Goal: Task Accomplishment & Management: Manage account settings

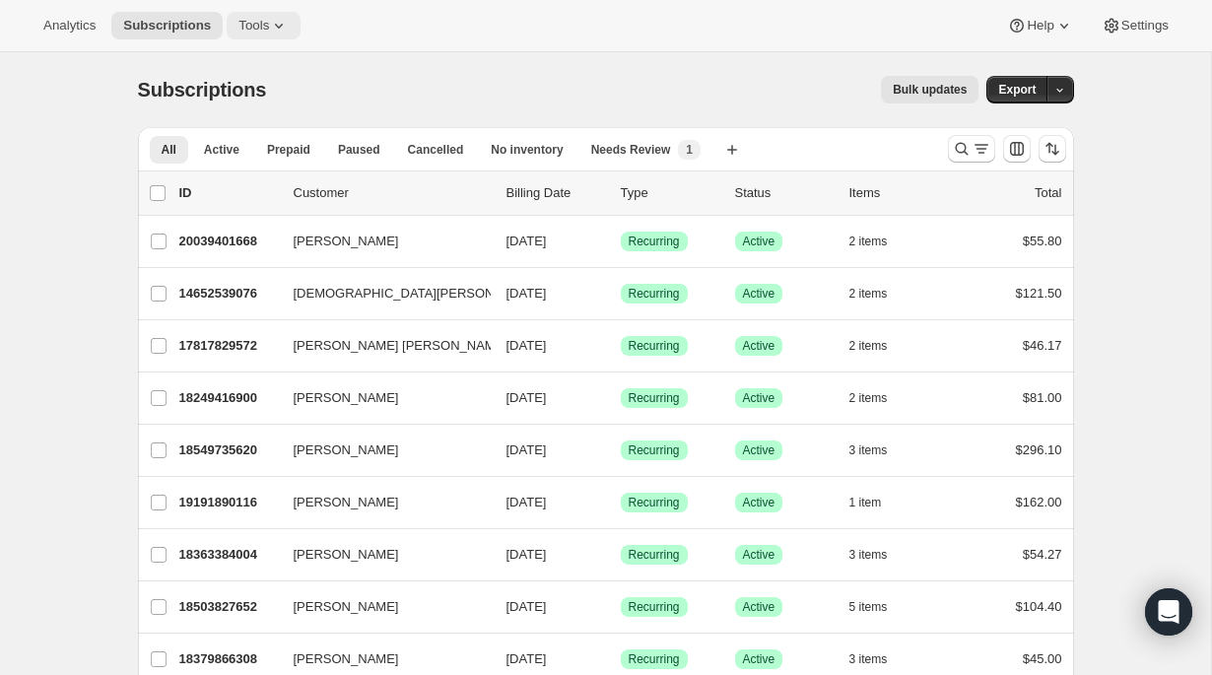
click at [256, 27] on span "Tools" at bounding box center [253, 26] width 31 height 16
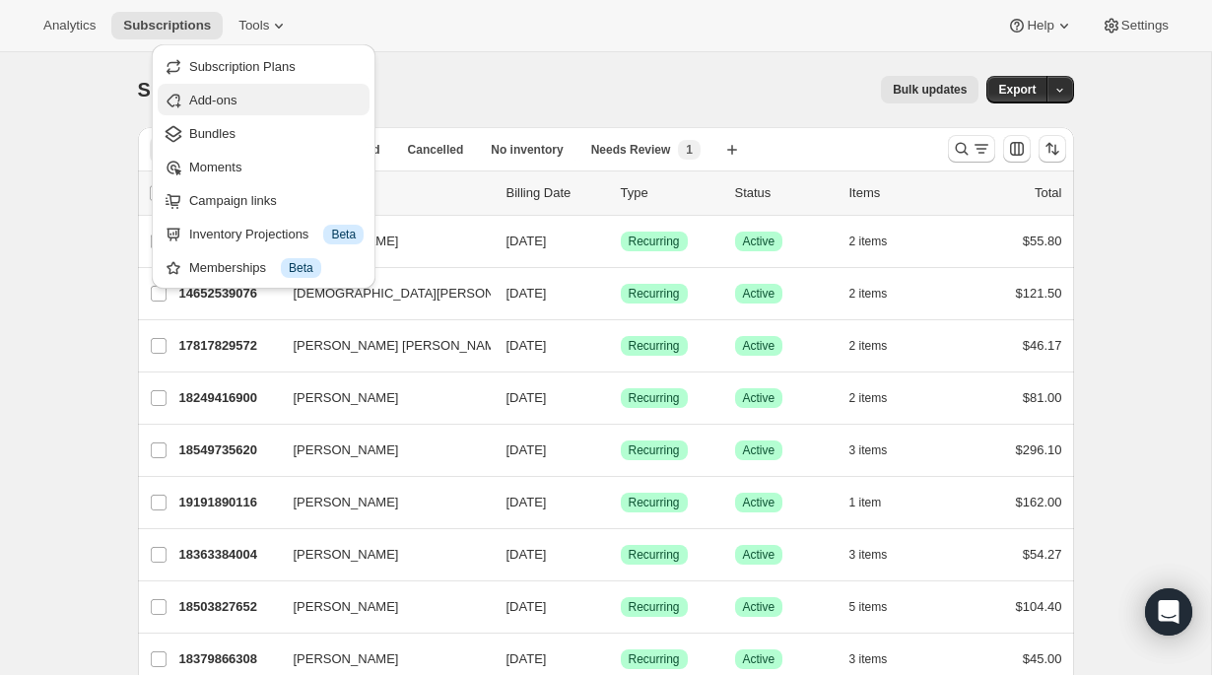
click at [237, 101] on span "Add-ons" at bounding box center [212, 100] width 47 height 15
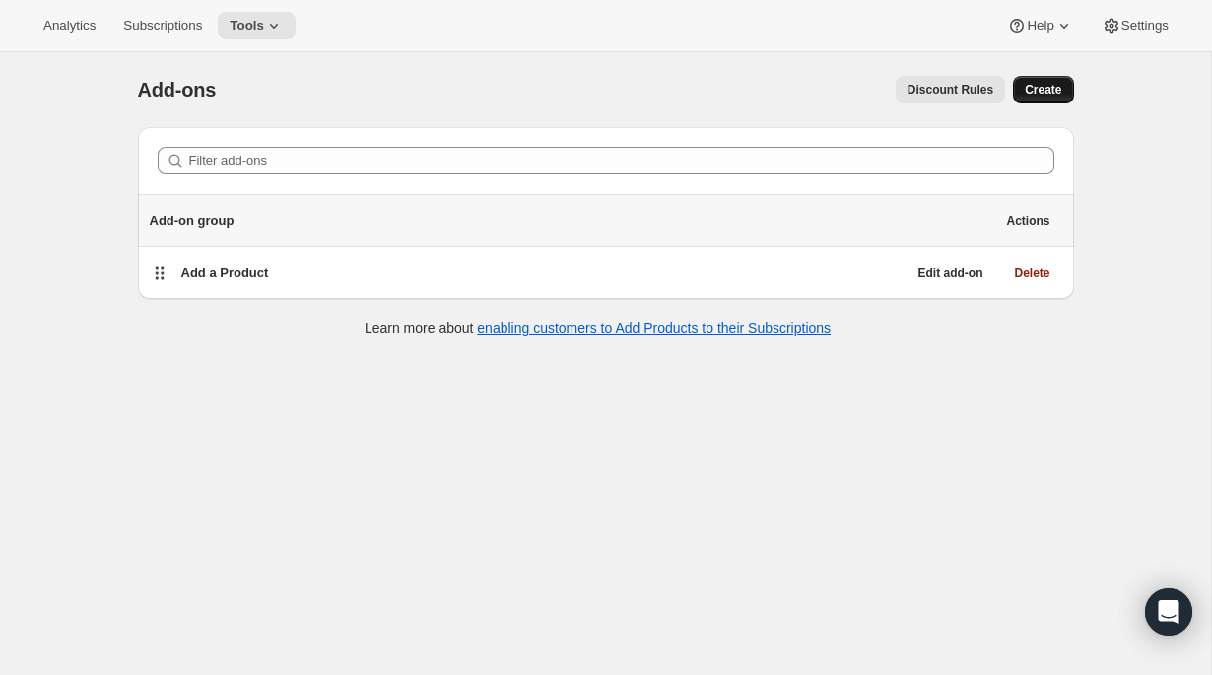
click at [1046, 92] on span "Create" at bounding box center [1043, 90] width 36 height 16
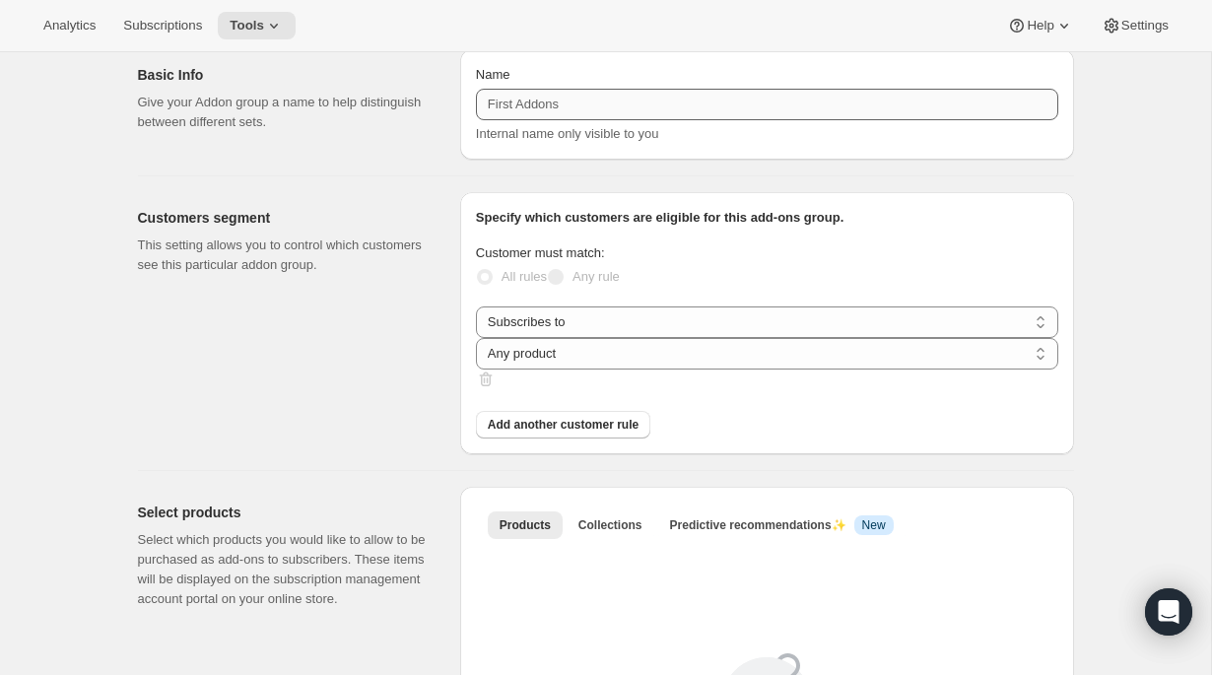
scroll to position [81, 0]
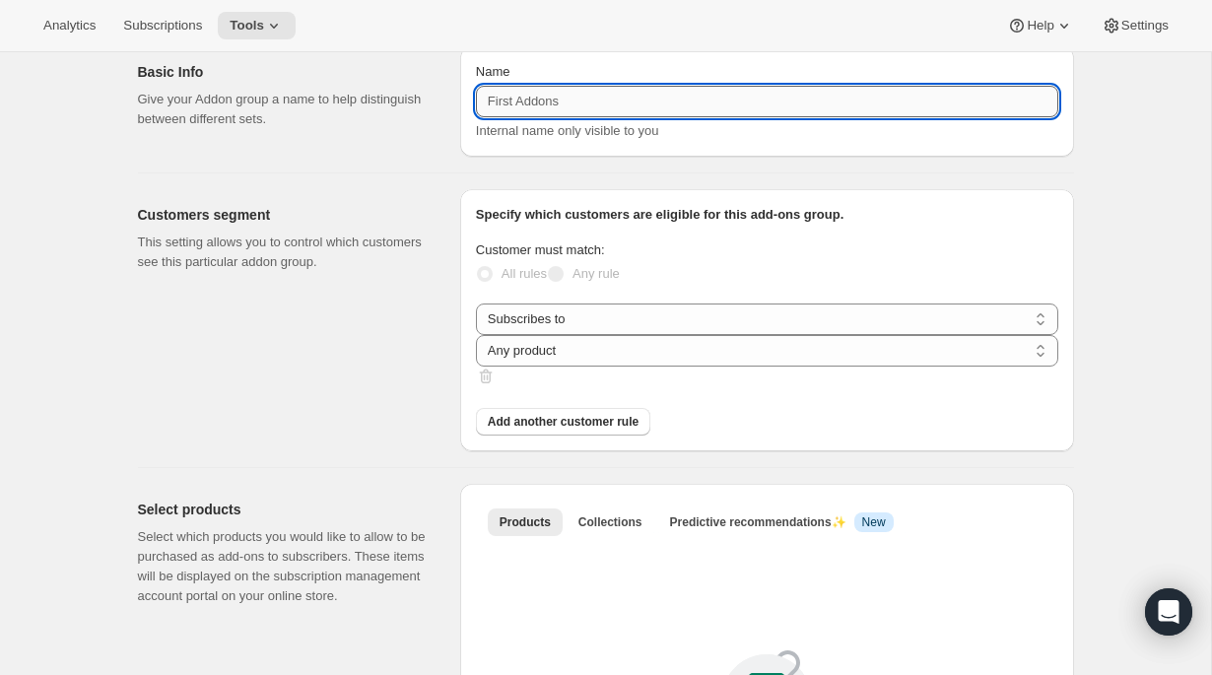
click at [608, 106] on input "Name" at bounding box center [767, 102] width 582 height 32
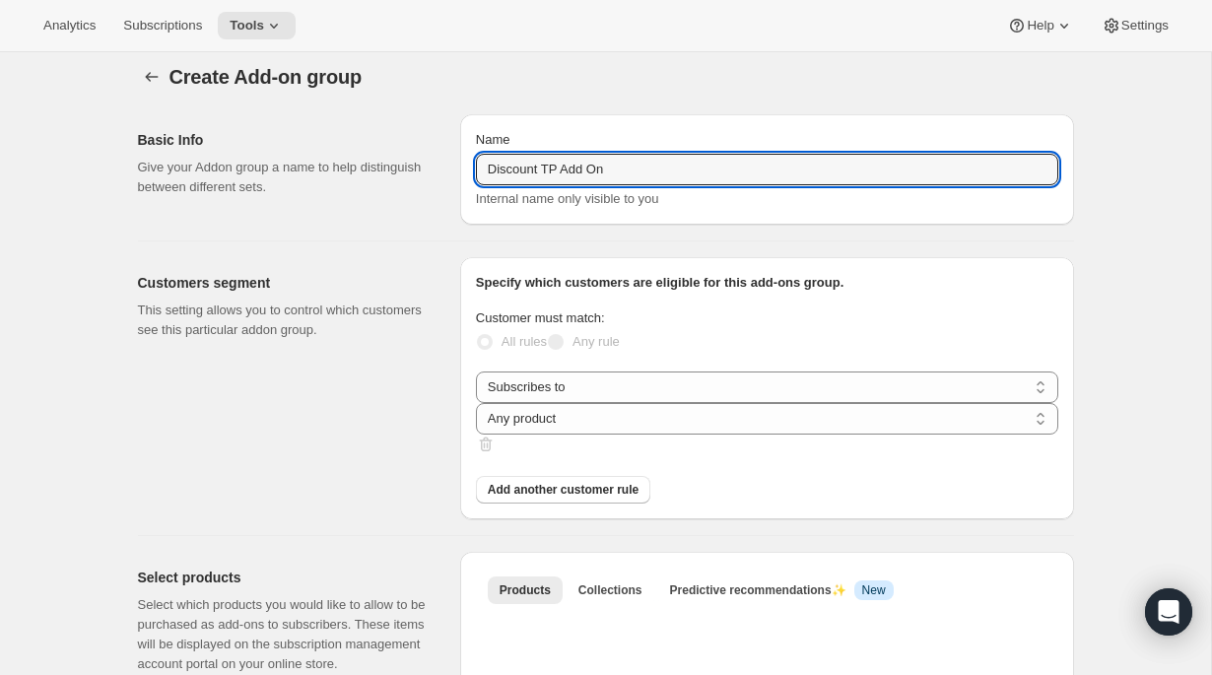
type input "Discount TP Add On"
click at [671, 281] on span "Specify which customers are eligible for this add-ons group." at bounding box center [660, 282] width 368 height 15
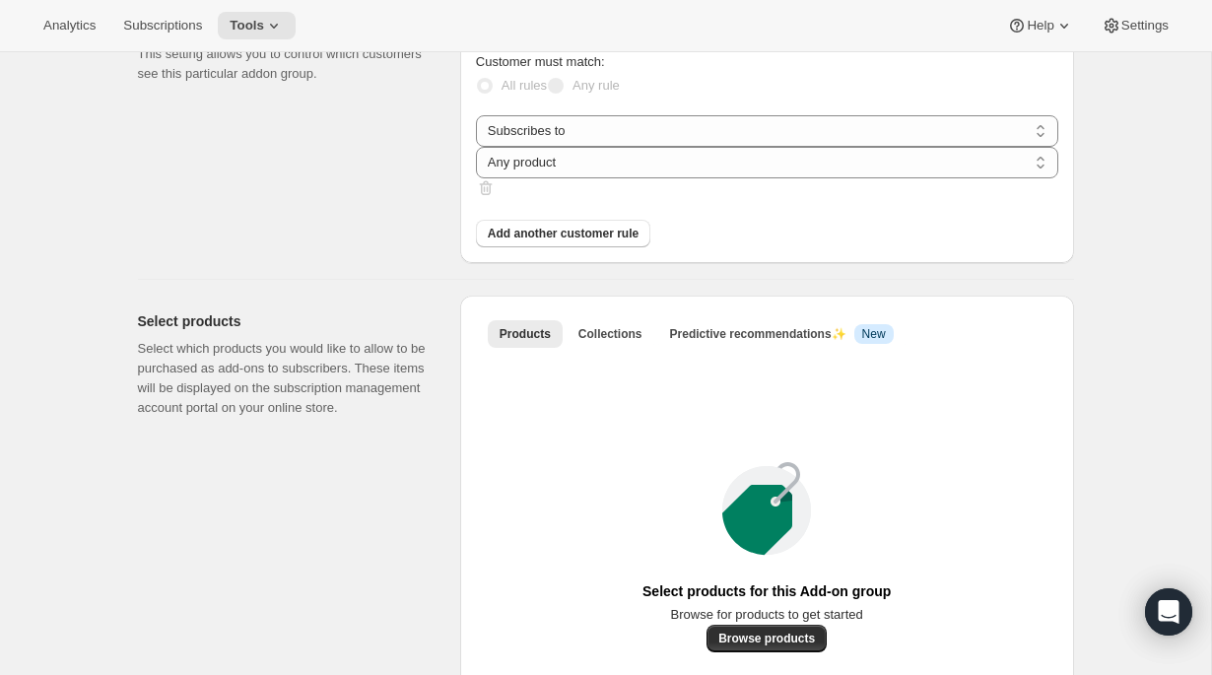
scroll to position [442, 0]
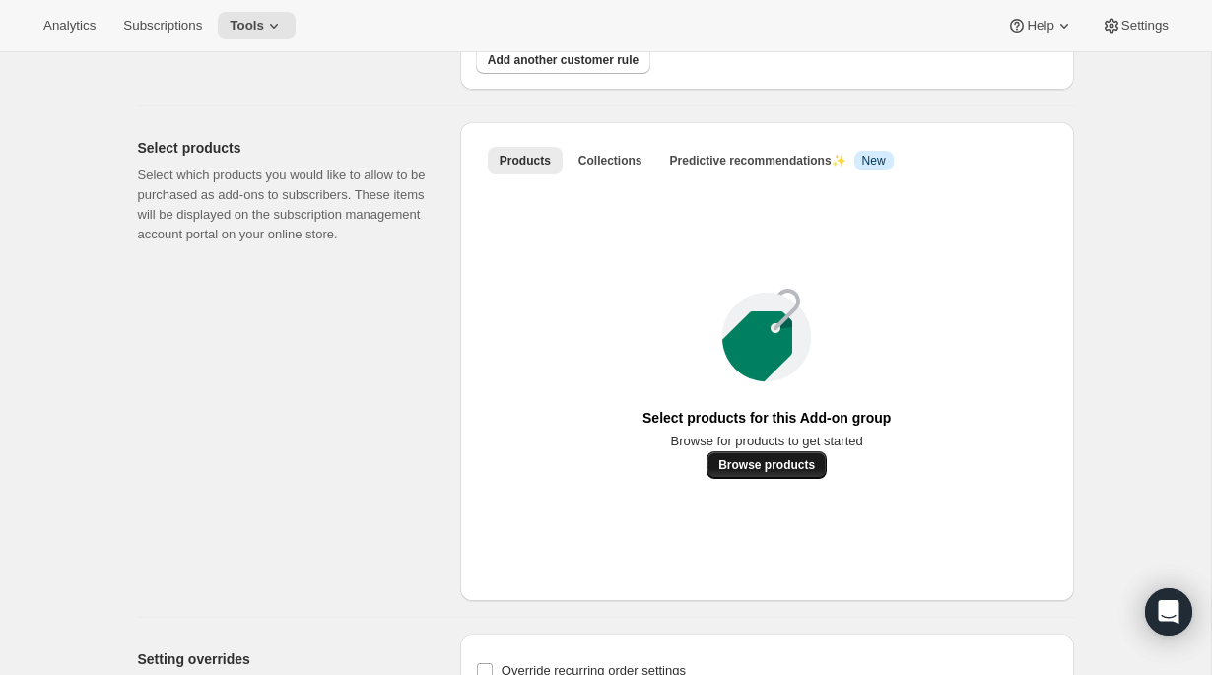
click at [740, 473] on span "Browse products" at bounding box center [766, 465] width 97 height 16
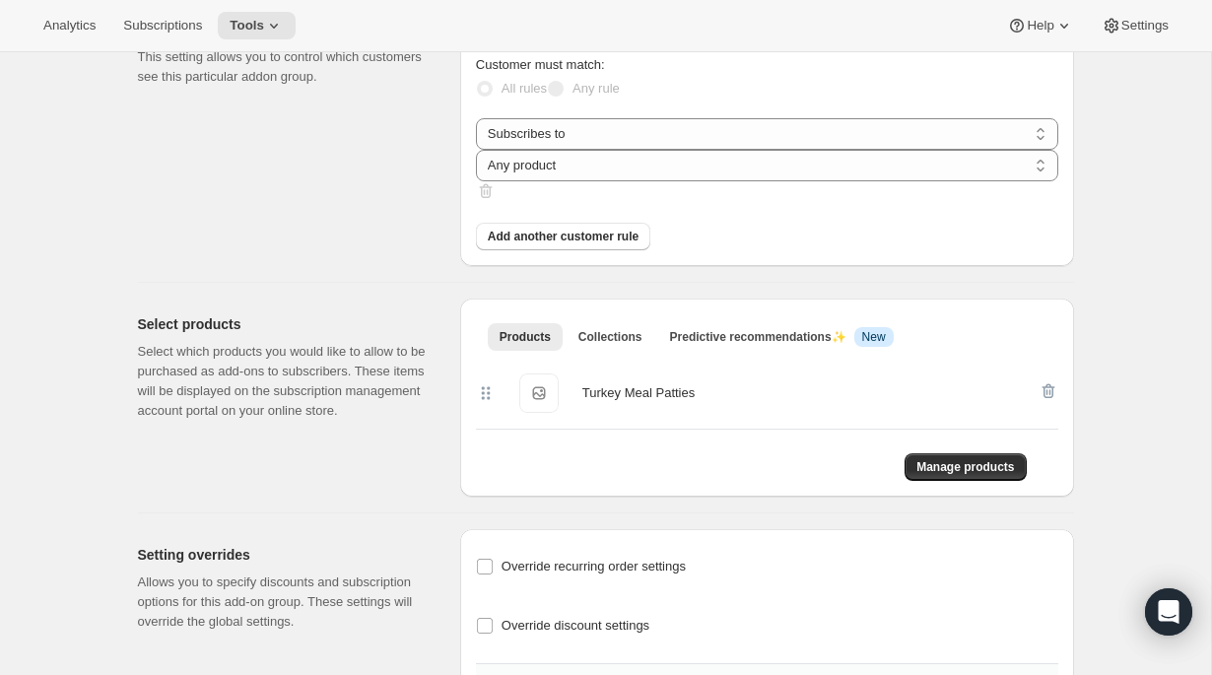
scroll to position [354, 0]
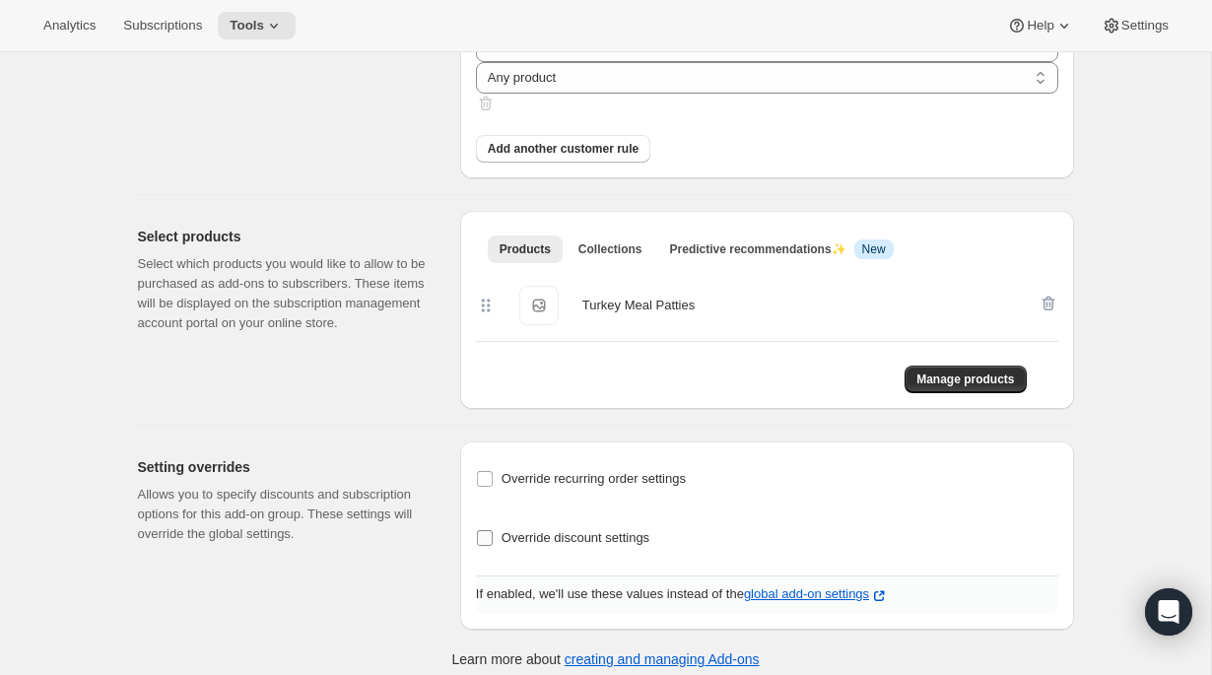
click at [562, 530] on span "Override discount settings" at bounding box center [576, 537] width 148 height 15
click at [493, 530] on input "Override discount settings" at bounding box center [485, 538] width 16 height 16
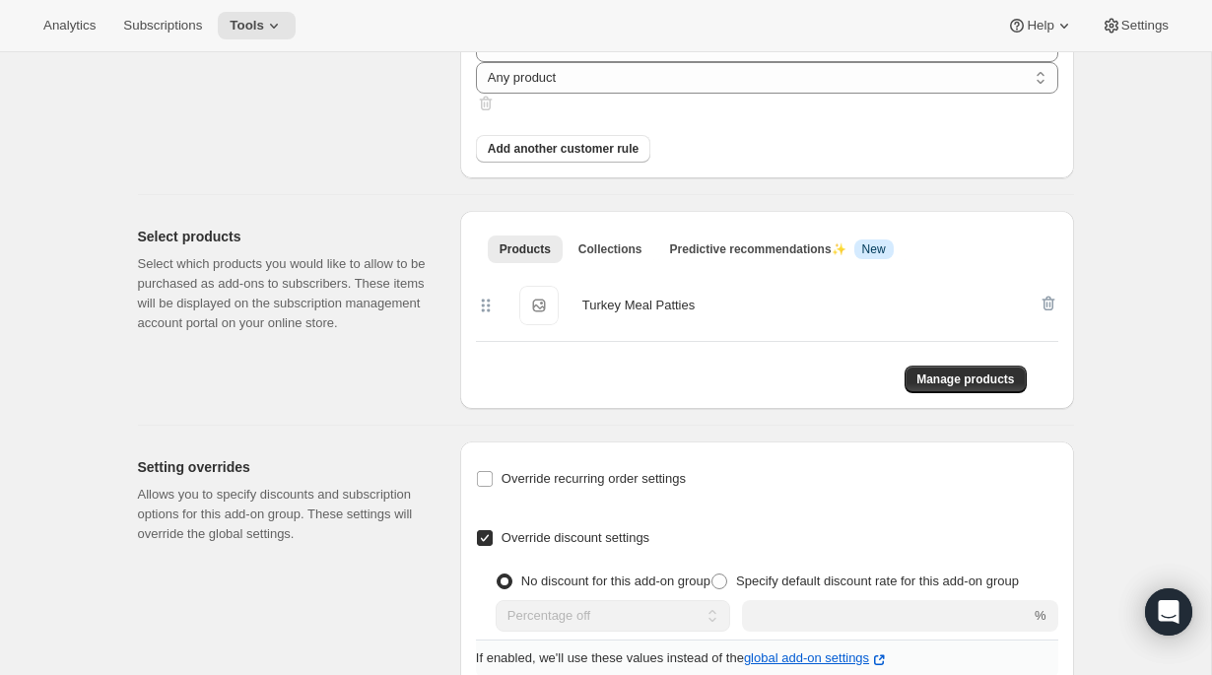
click at [561, 530] on span "Override discount settings" at bounding box center [576, 537] width 148 height 15
click at [493, 530] on input "Override discount settings" at bounding box center [485, 538] width 16 height 16
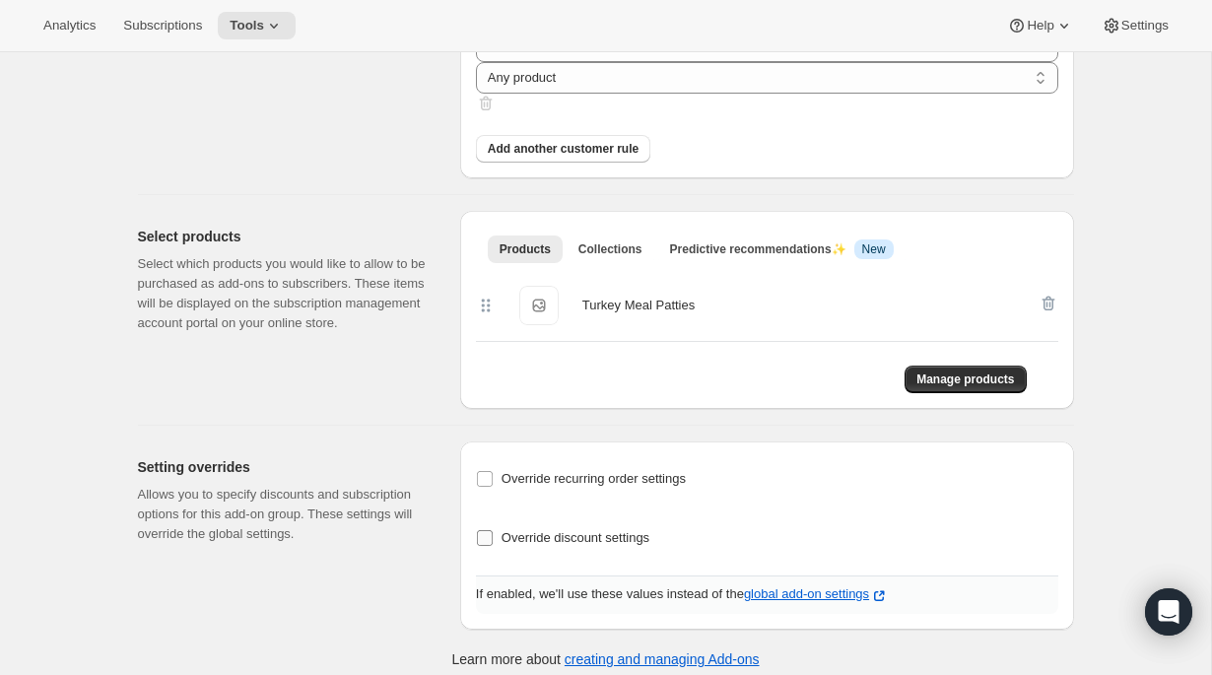
click at [520, 530] on span "Override discount settings" at bounding box center [576, 537] width 148 height 15
click at [493, 530] on input "Override discount settings" at bounding box center [485, 538] width 16 height 16
checkbox input "true"
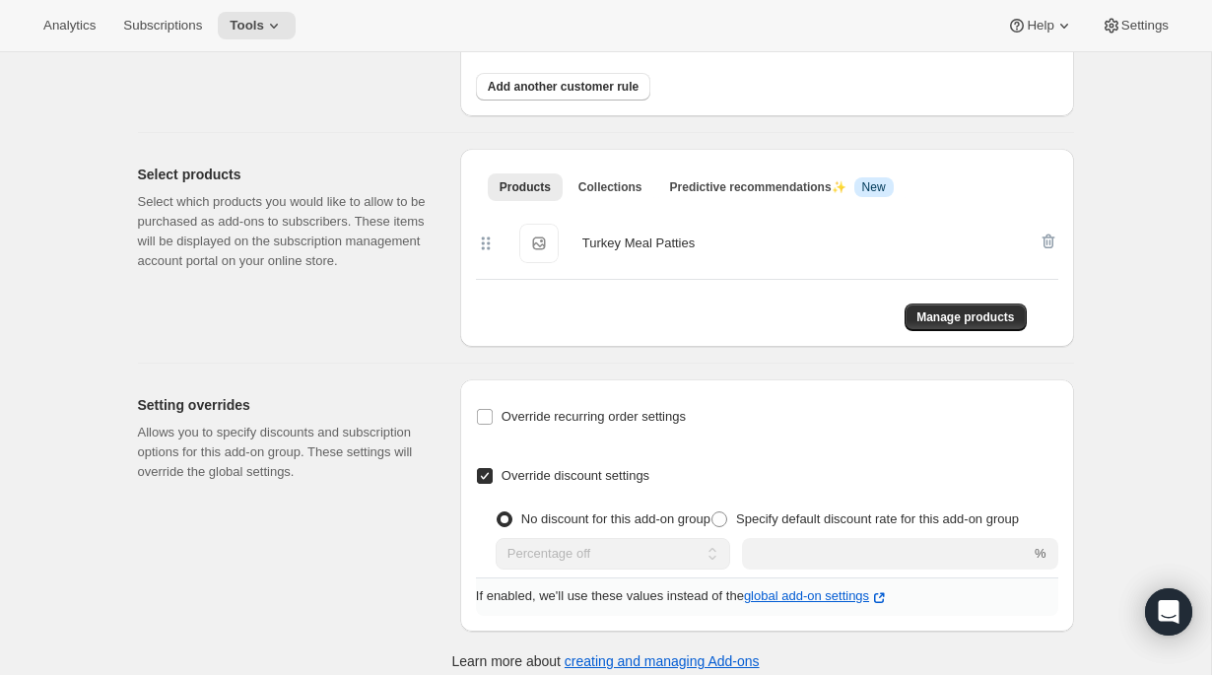
scroll to position [418, 0]
click at [762, 510] on span "Specify default discount rate for this add-on group" at bounding box center [877, 517] width 283 height 15
click at [713, 510] on input "Specify default discount rate for this add-on group" at bounding box center [712, 510] width 1 height 1
radio input "true"
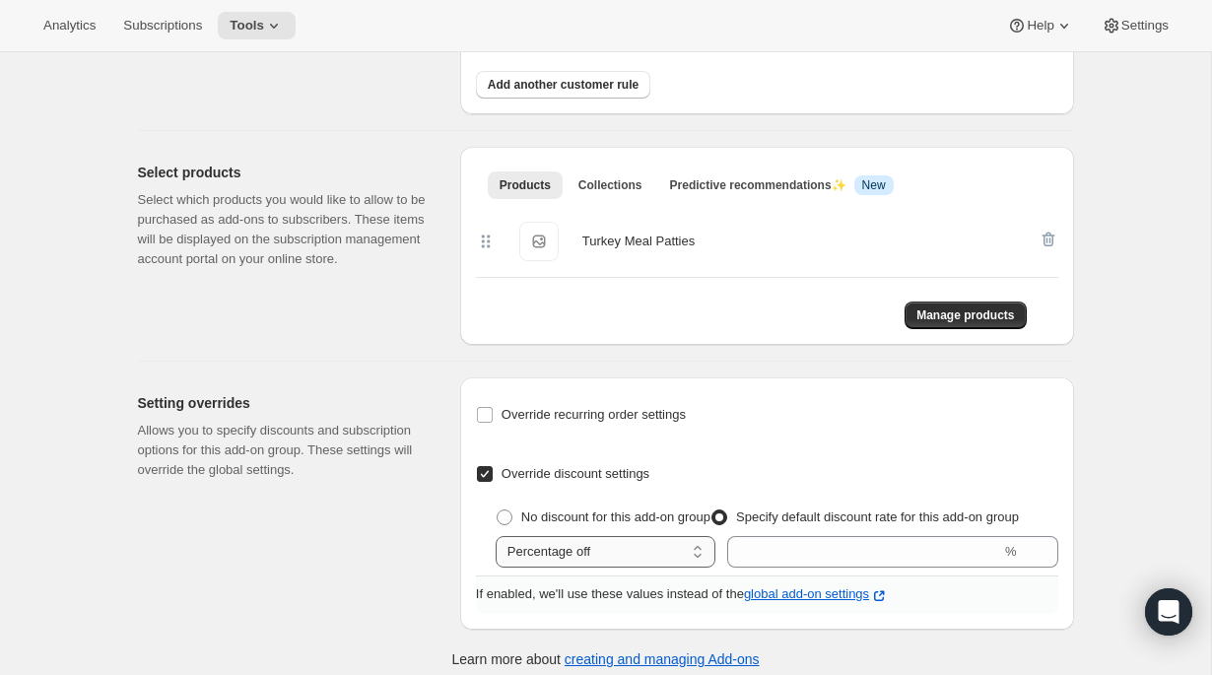
click at [667, 536] on select "Percentage off Fixed amount off" at bounding box center [606, 552] width 220 height 32
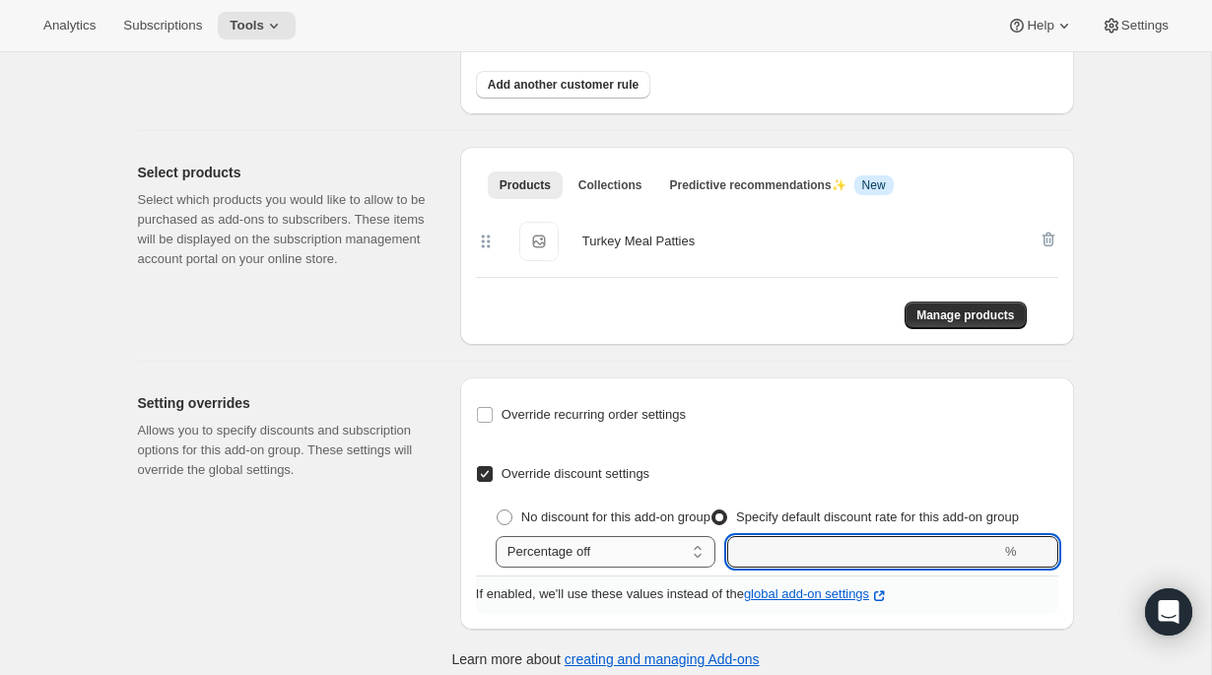
click at [819, 541] on input "integer" at bounding box center [864, 552] width 274 height 32
type input "50"
click at [1182, 473] on div "Create Add-on group. This page is ready Create Add-on group Basic Info Give you…" at bounding box center [605, 161] width 1211 height 1054
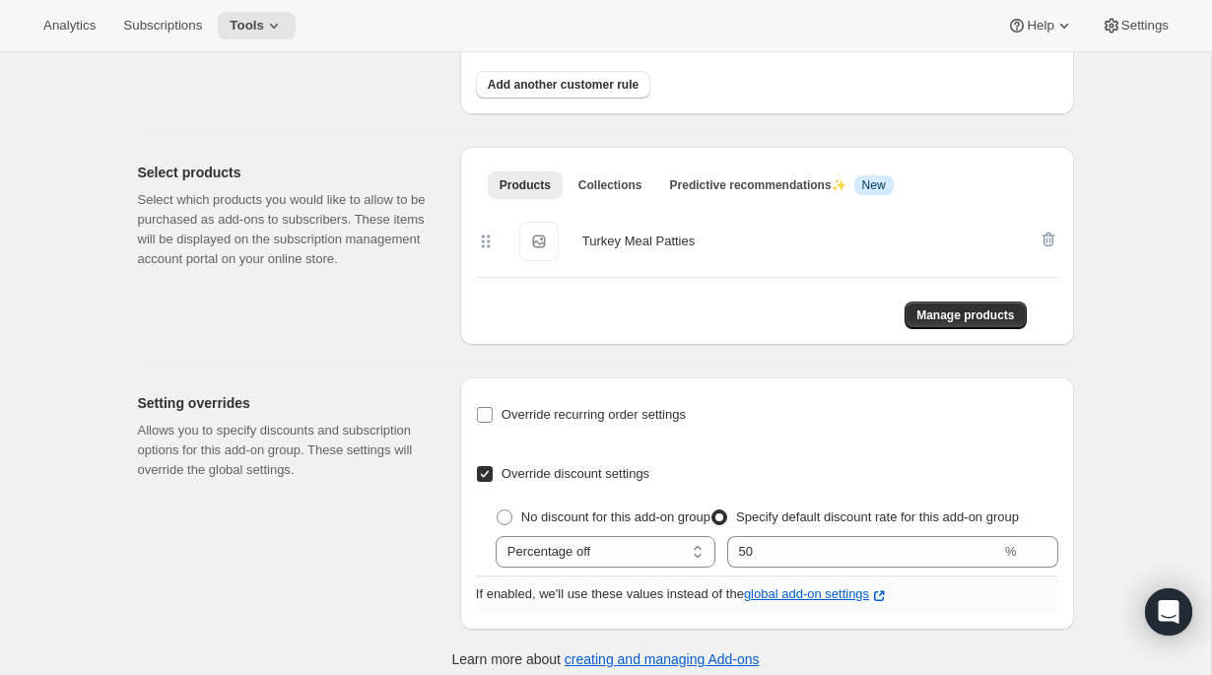
click at [615, 407] on span "Override recurring order settings" at bounding box center [594, 414] width 184 height 15
click at [493, 407] on input "Override recurring order settings" at bounding box center [485, 415] width 16 height 16
checkbox input "true"
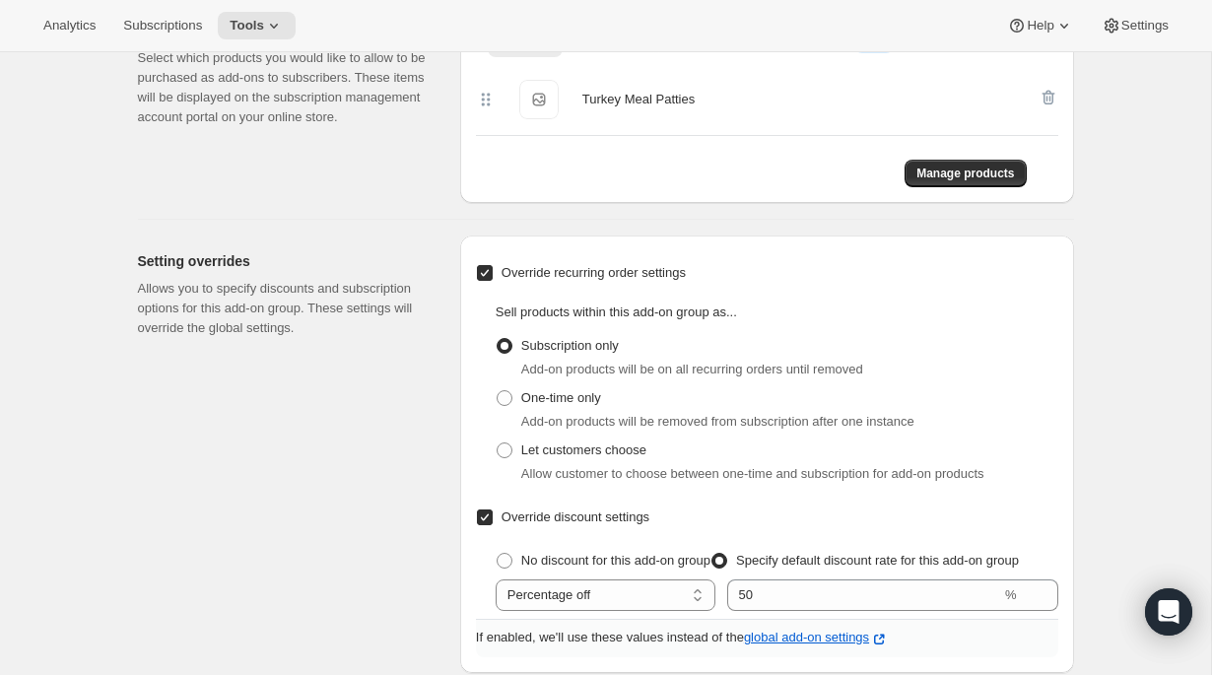
scroll to position [590, 0]
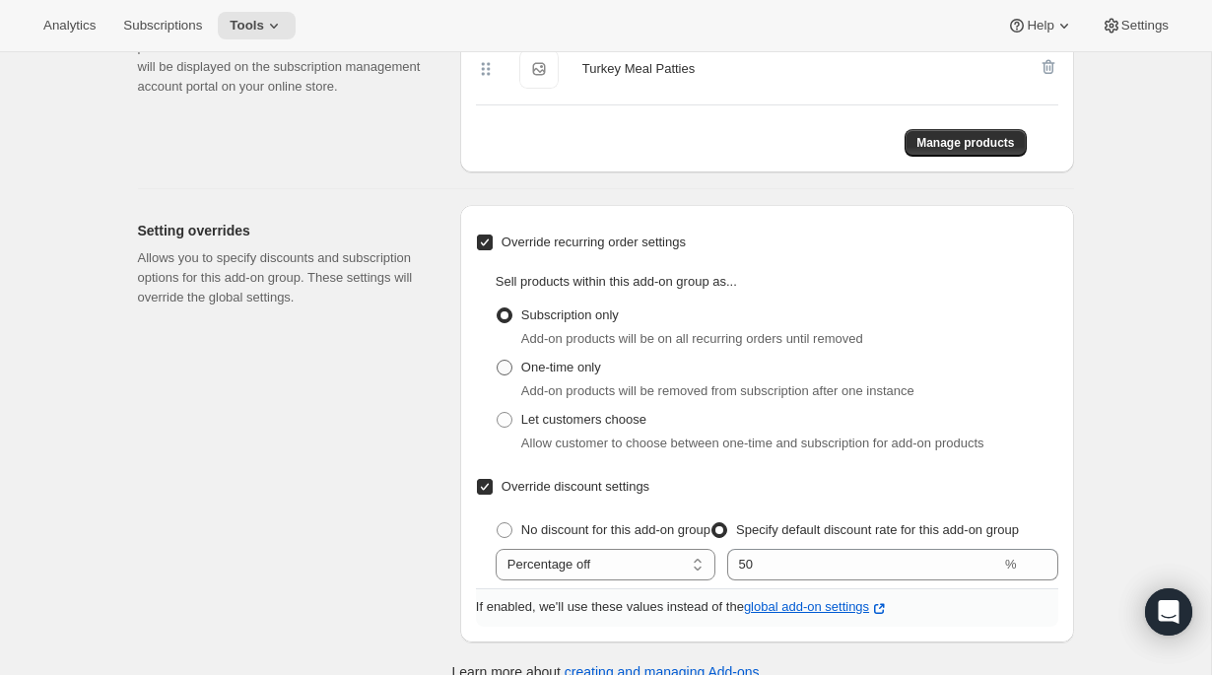
click at [575, 360] on span "One-time only" at bounding box center [561, 367] width 80 height 15
click at [498, 360] on input "One-time only" at bounding box center [497, 360] width 1 height 1
radio input "true"
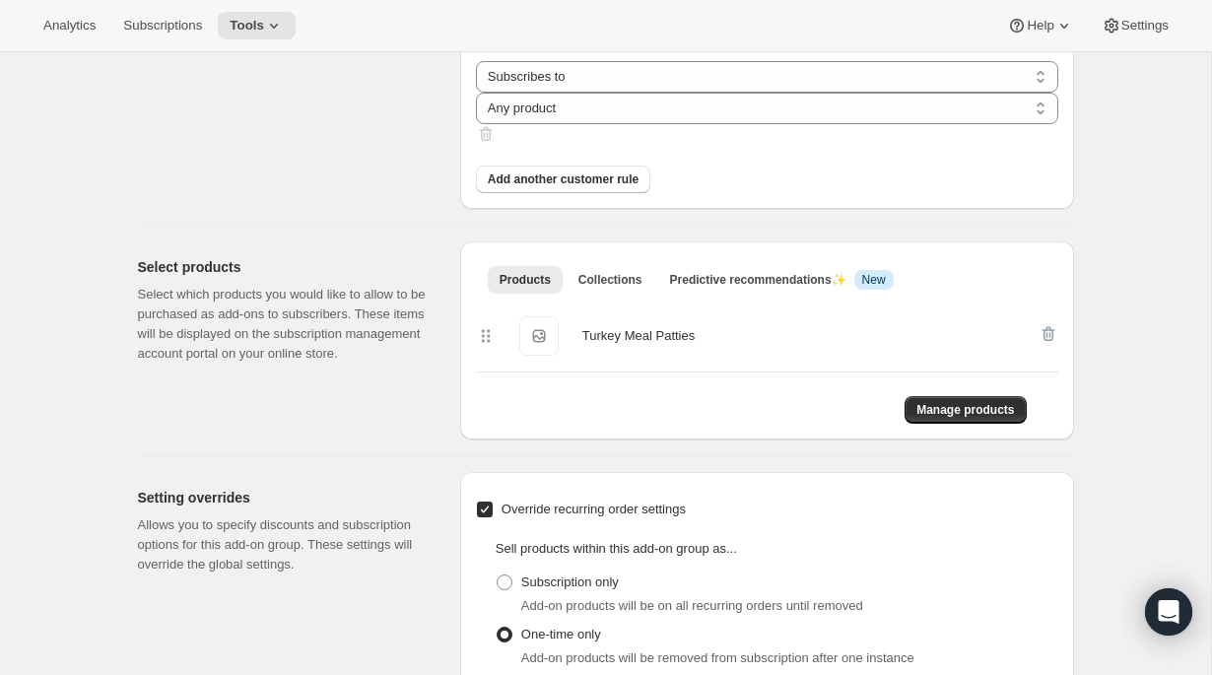
scroll to position [319, 0]
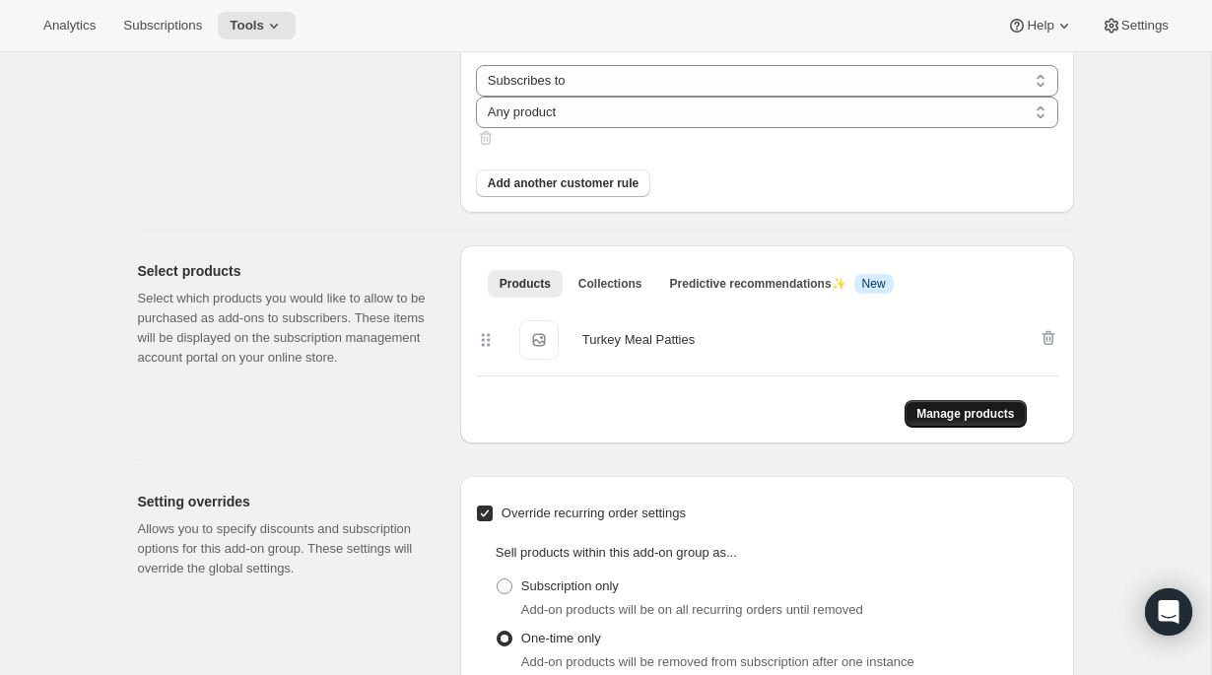
click at [943, 406] on span "Manage products" at bounding box center [966, 414] width 98 height 16
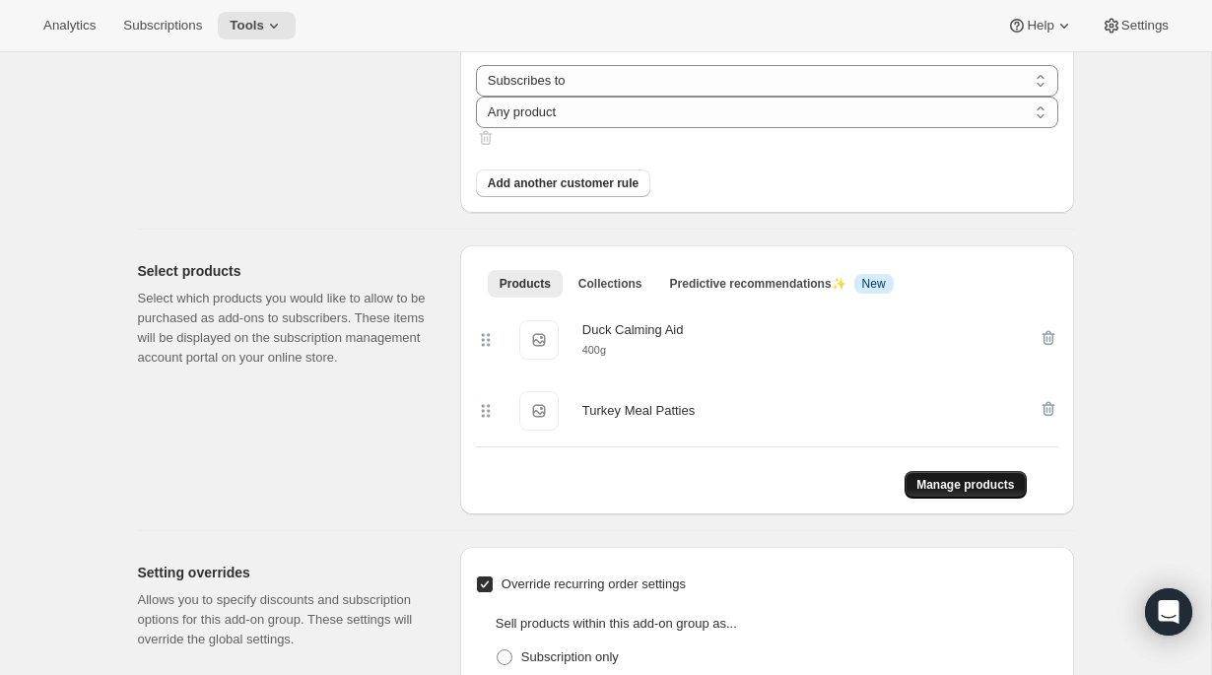
click at [1002, 478] on span "Manage products" at bounding box center [966, 485] width 98 height 16
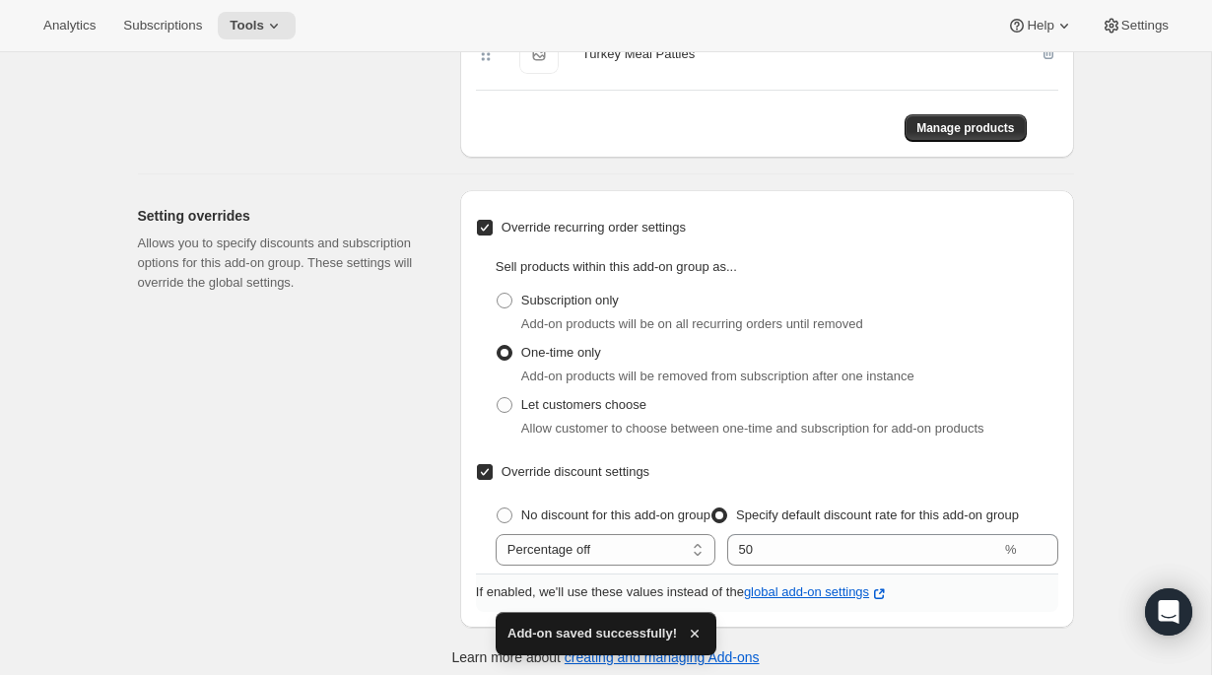
scroll to position [0, 0]
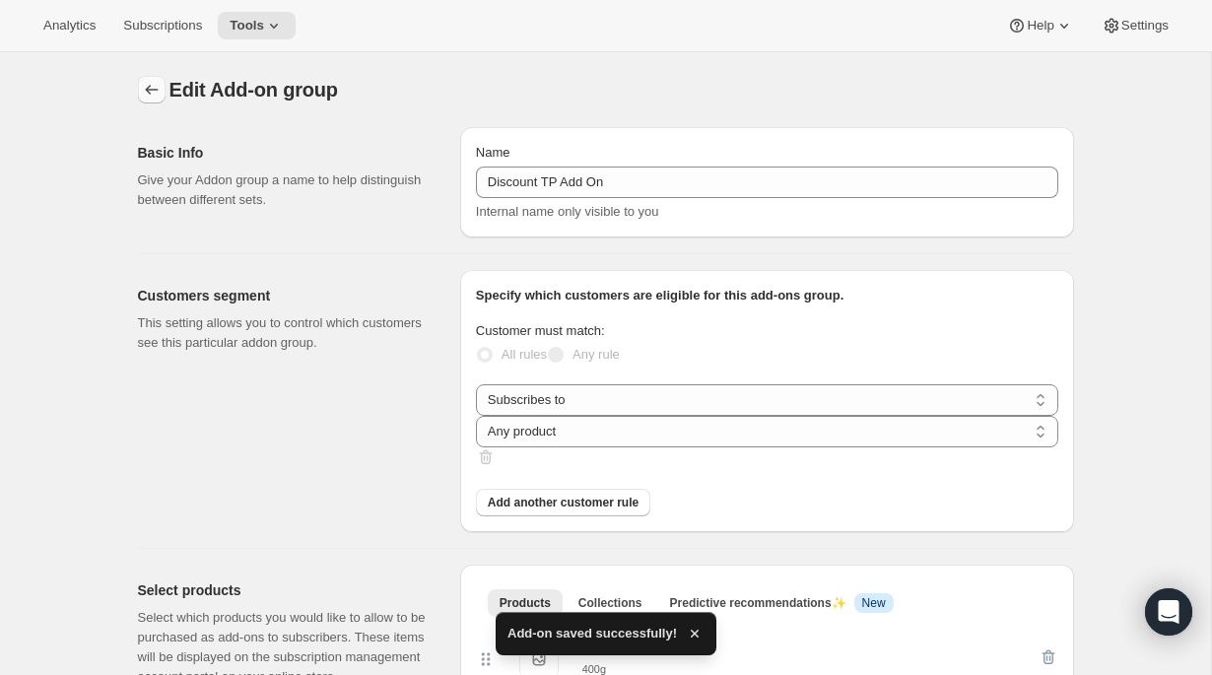
click at [156, 83] on icon "Addon groups" at bounding box center [152, 90] width 20 height 20
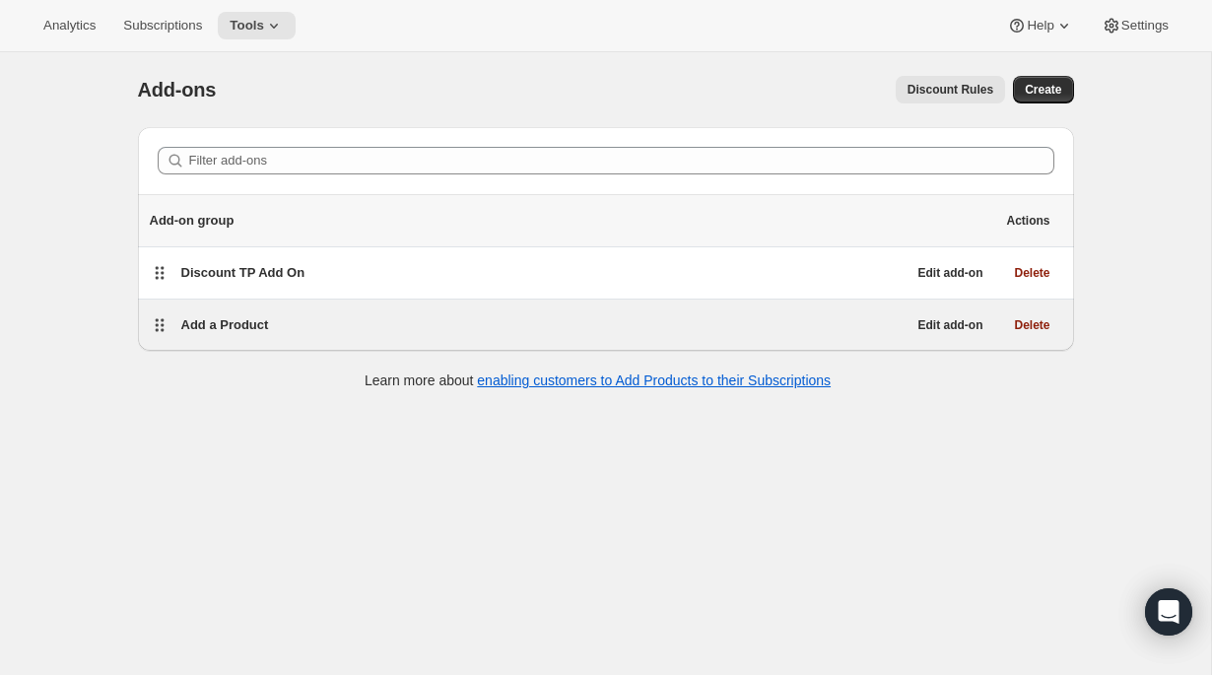
click at [282, 304] on div "Add a Product Edit add-on Delete" at bounding box center [606, 325] width 936 height 51
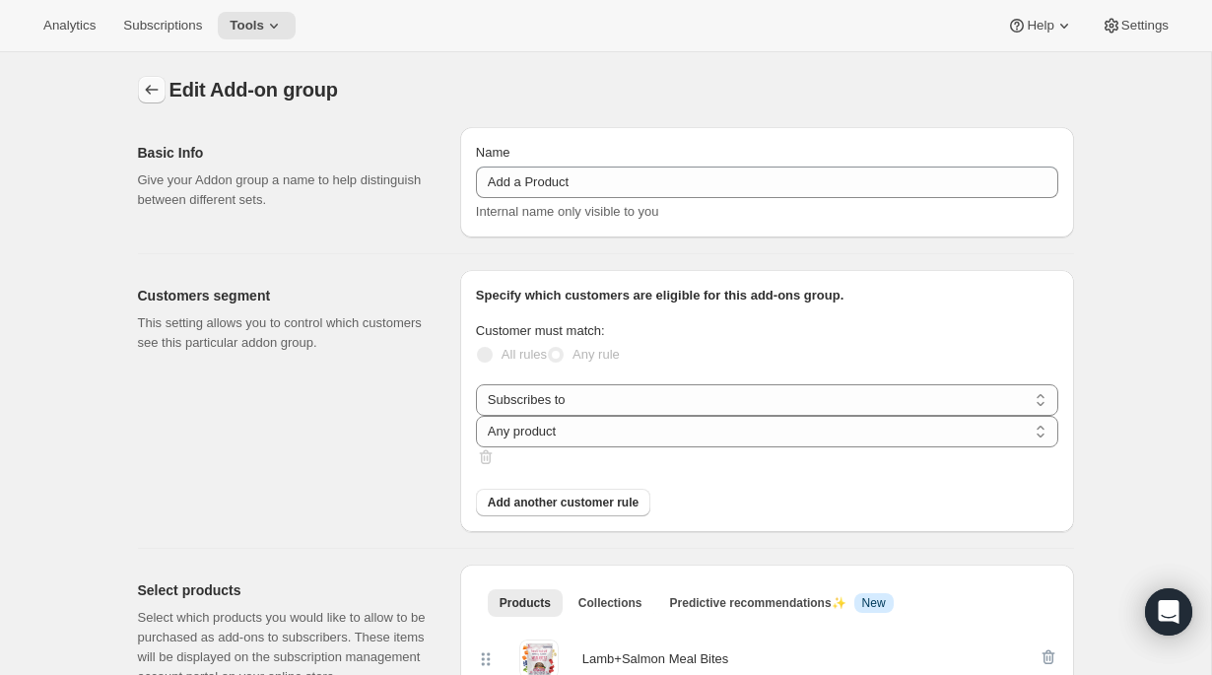
click at [149, 93] on icon "Addon groups" at bounding box center [152, 90] width 20 height 20
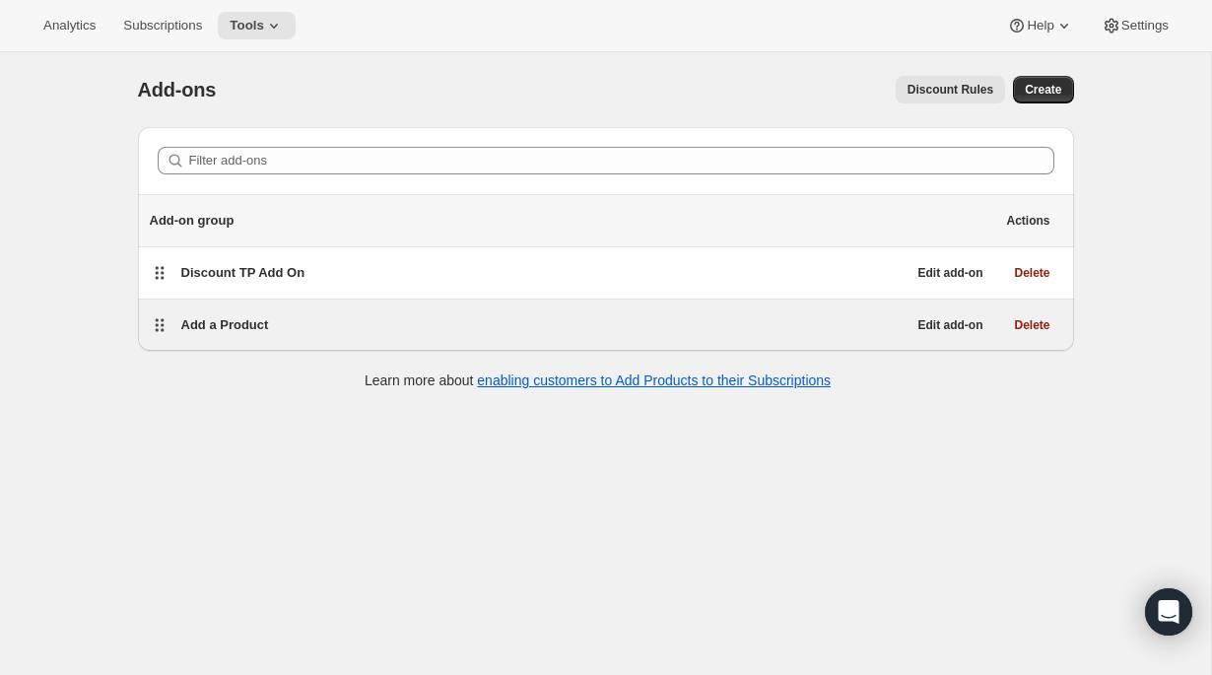
click at [257, 323] on span "Add a Product" at bounding box center [225, 324] width 88 height 15
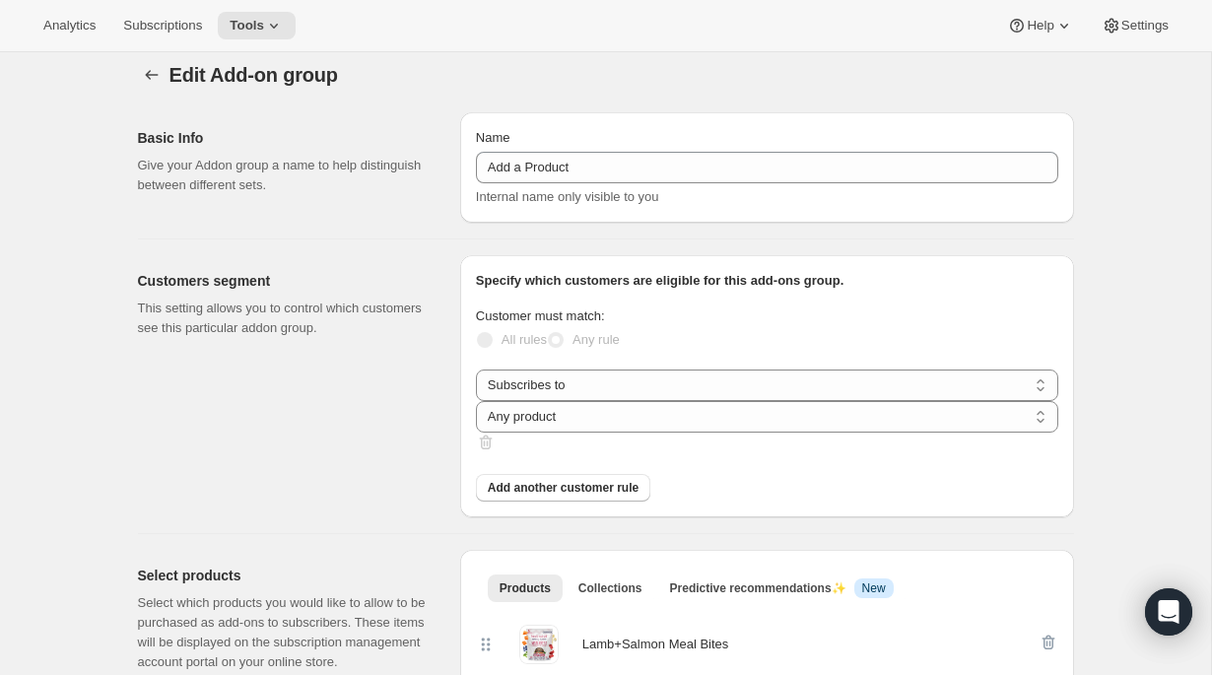
scroll to position [29, 0]
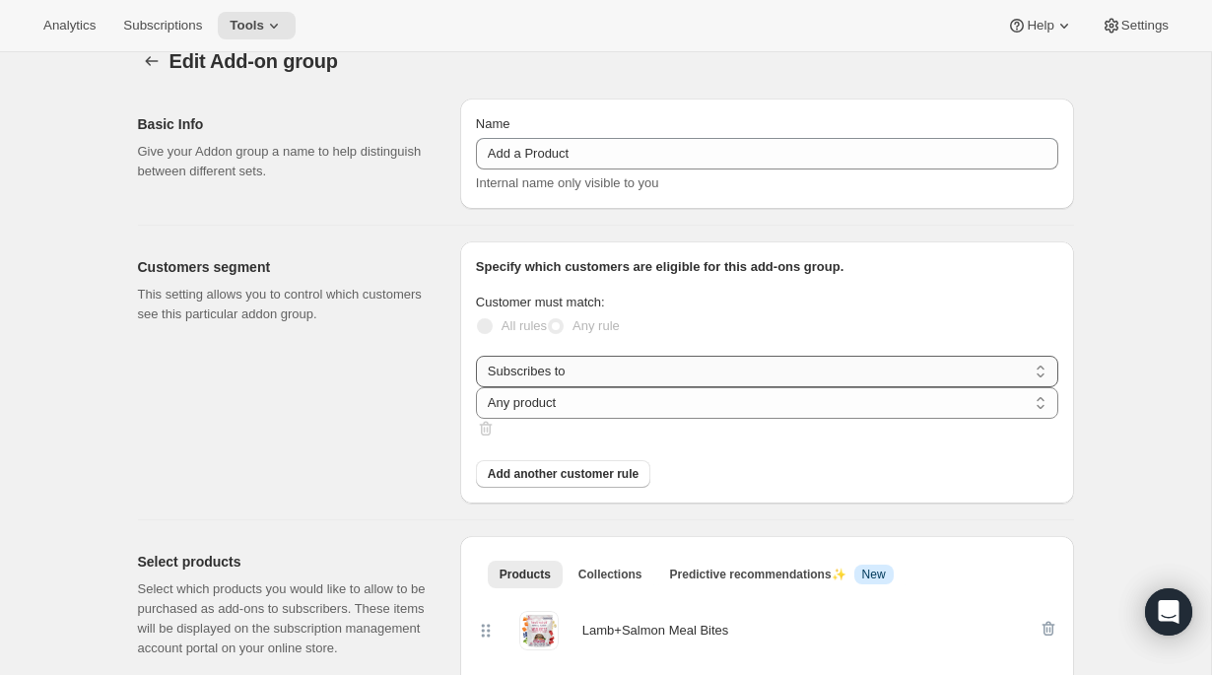
click at [623, 385] on select "Subscribes to Shipping address is Customer tags" at bounding box center [767, 372] width 582 height 32
click at [377, 404] on div "Customers segment This setting allows you to control which customers see this p…" at bounding box center [291, 372] width 306 height 262
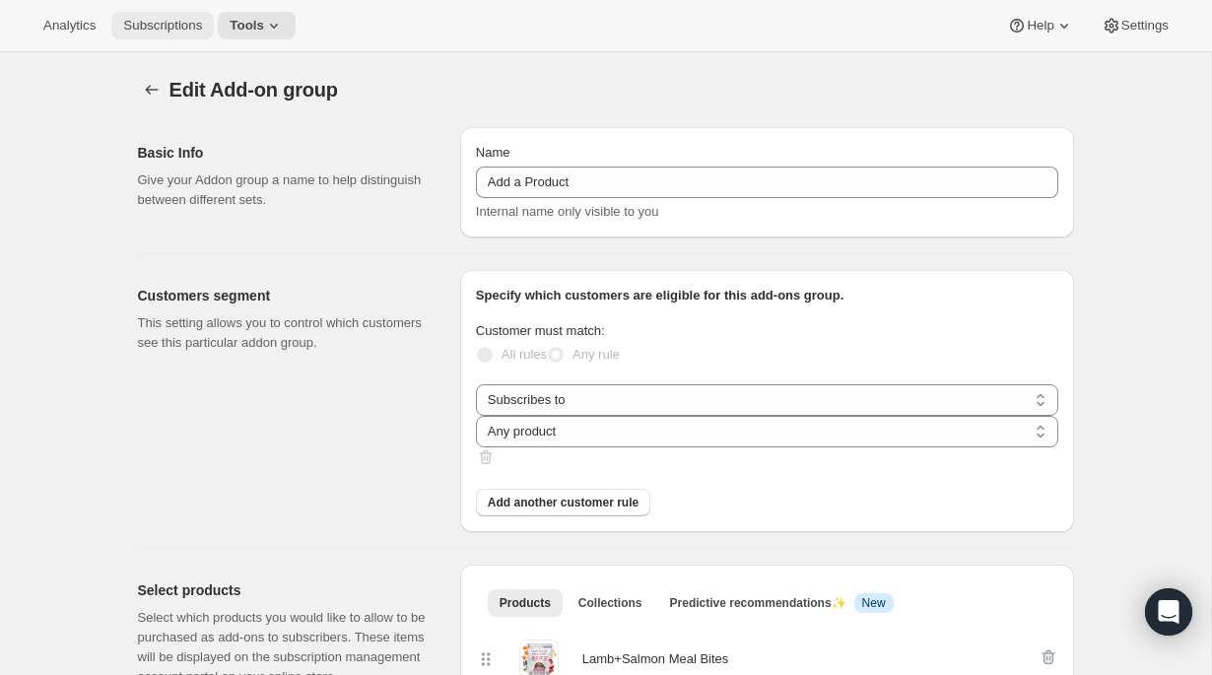
click at [177, 29] on span "Subscriptions" at bounding box center [162, 26] width 79 height 16
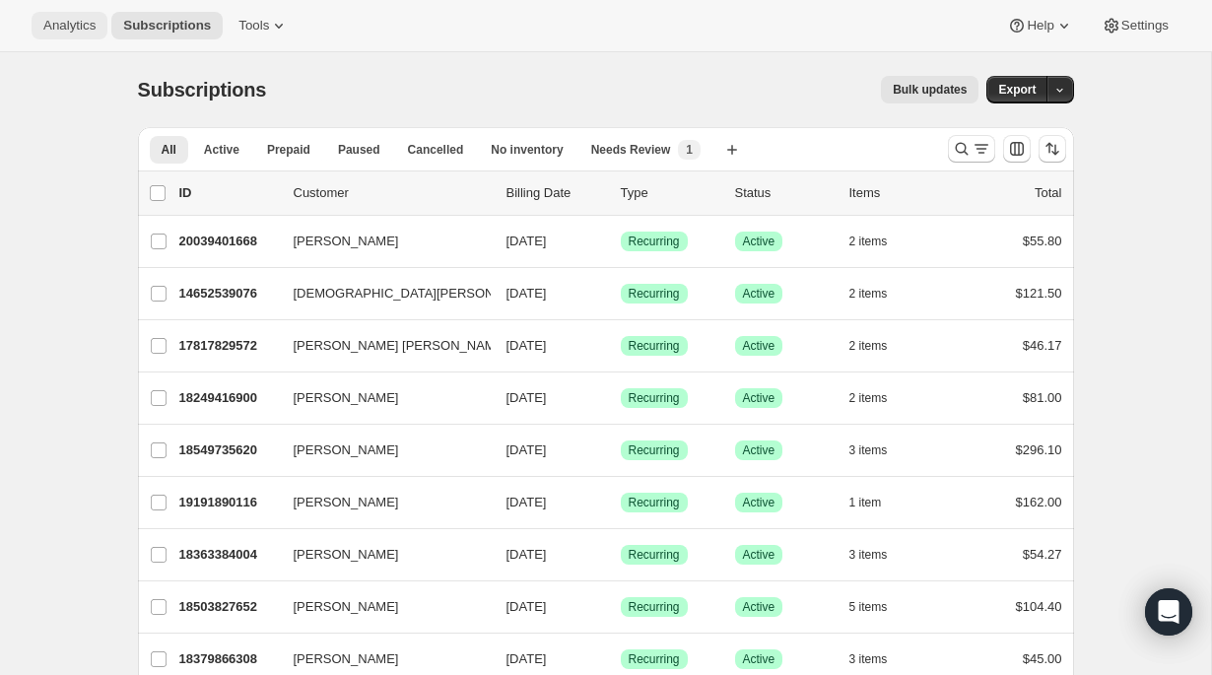
click at [83, 31] on span "Analytics" at bounding box center [69, 26] width 52 height 16
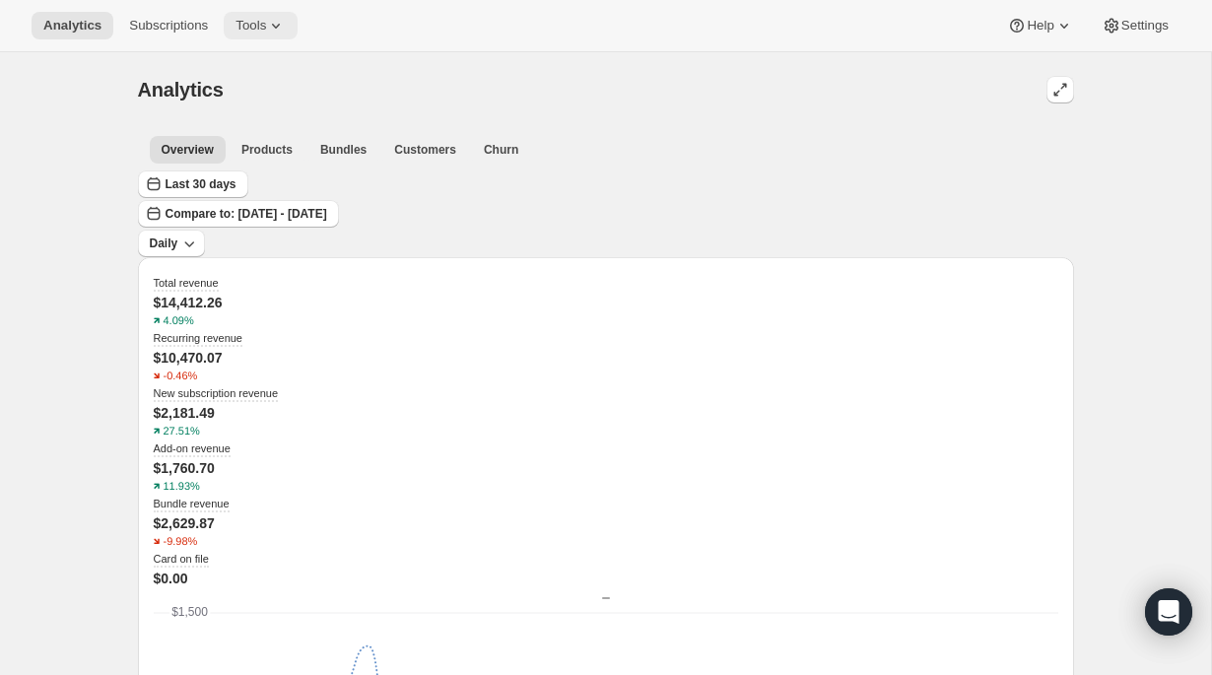
click at [251, 32] on span "Tools" at bounding box center [251, 26] width 31 height 16
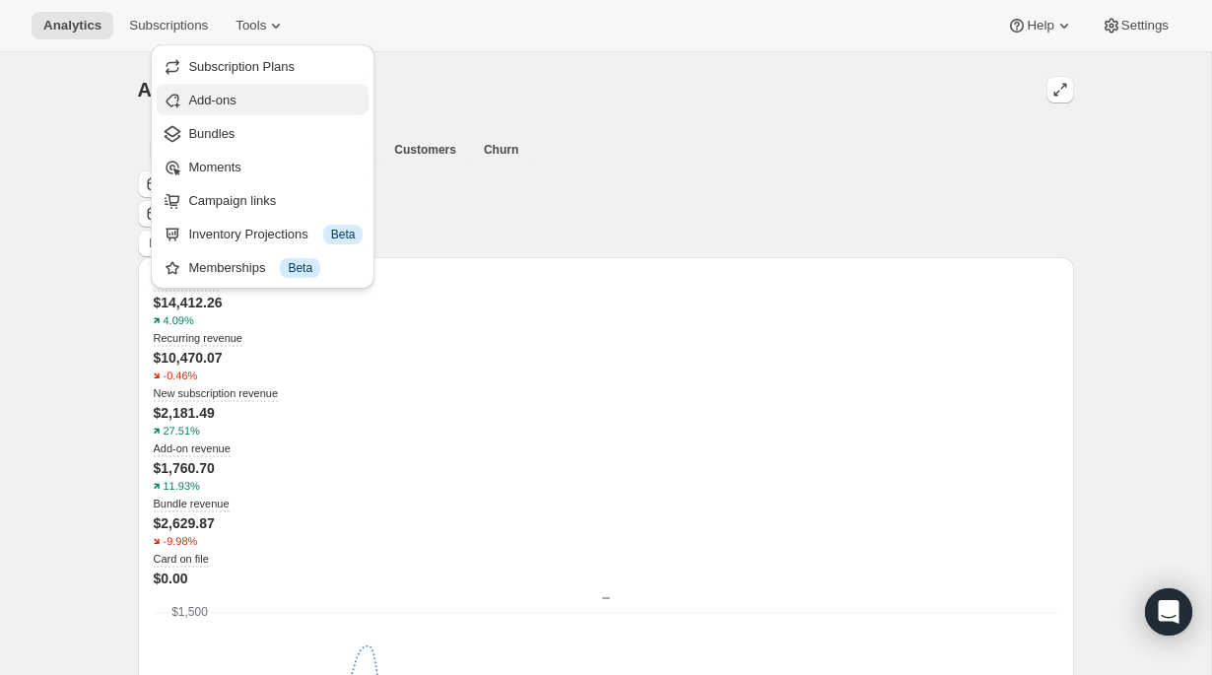
click at [231, 105] on span "Add-ons" at bounding box center [211, 100] width 47 height 15
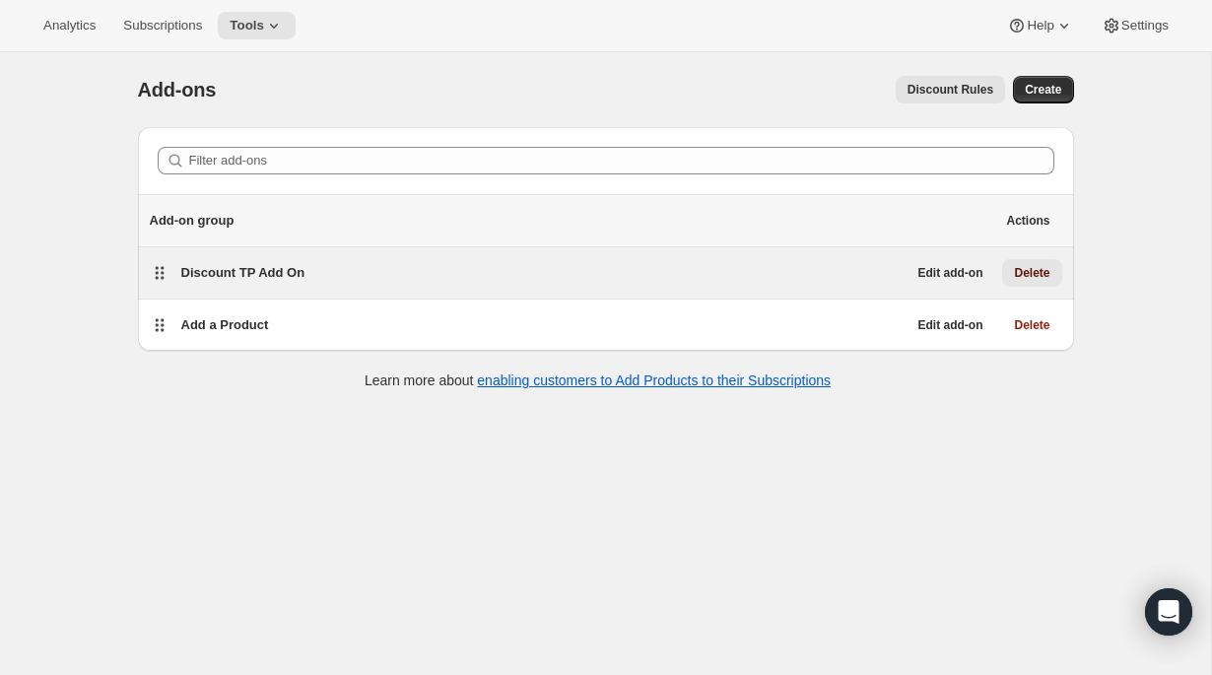
click at [1023, 275] on span "Delete" at bounding box center [1031, 273] width 35 height 16
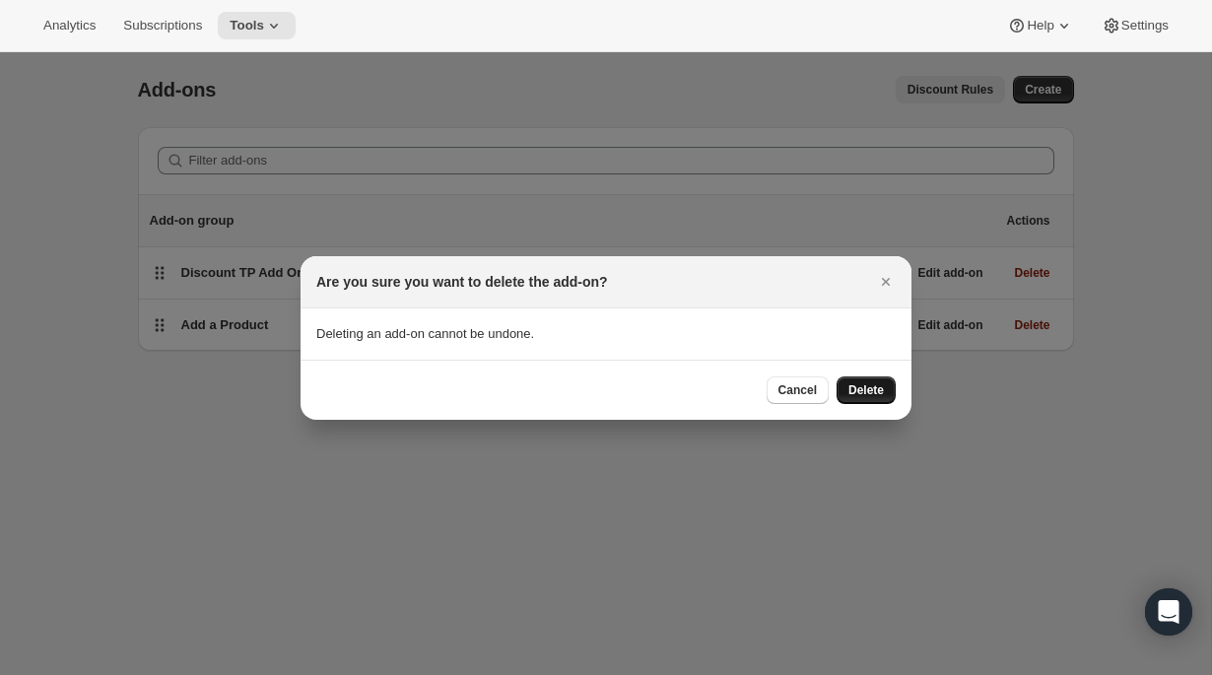
click at [864, 389] on span "Delete" at bounding box center [866, 390] width 35 height 16
